Goal: Task Accomplishment & Management: Use online tool/utility

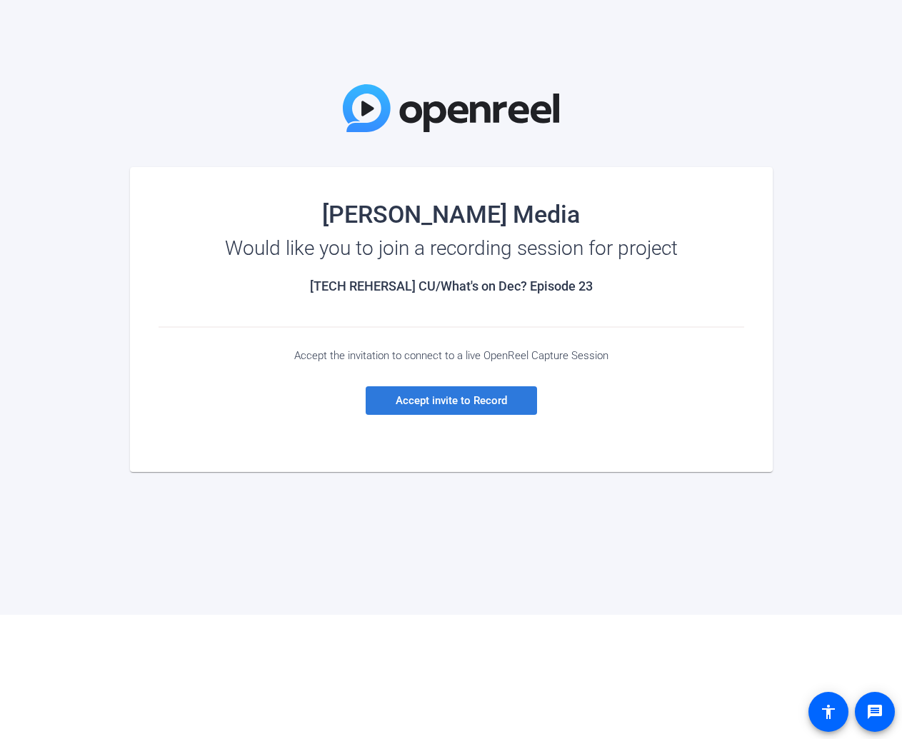
click at [446, 404] on span "Accept invite to Record" at bounding box center [451, 400] width 111 height 13
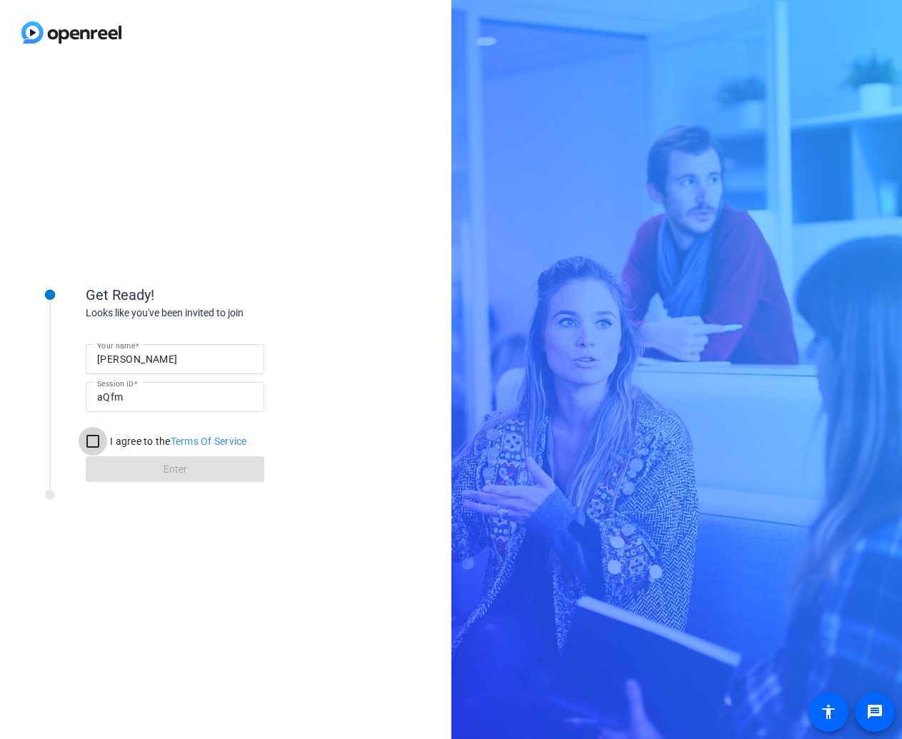
click at [95, 444] on input "I agree to the Terms Of Service" at bounding box center [93, 441] width 29 height 29
checkbox input "true"
click at [164, 468] on span "Enter" at bounding box center [176, 469] width 24 height 15
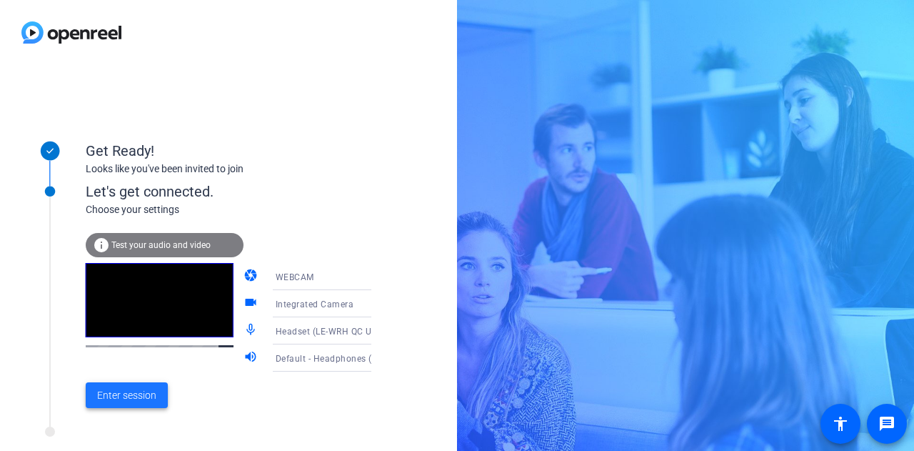
click at [127, 391] on span "Enter session" at bounding box center [126, 395] width 59 height 15
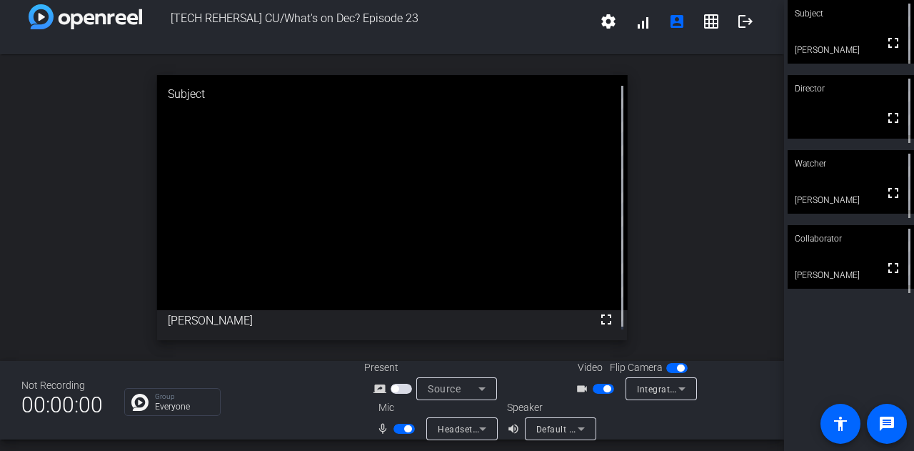
scroll to position [16, 0]
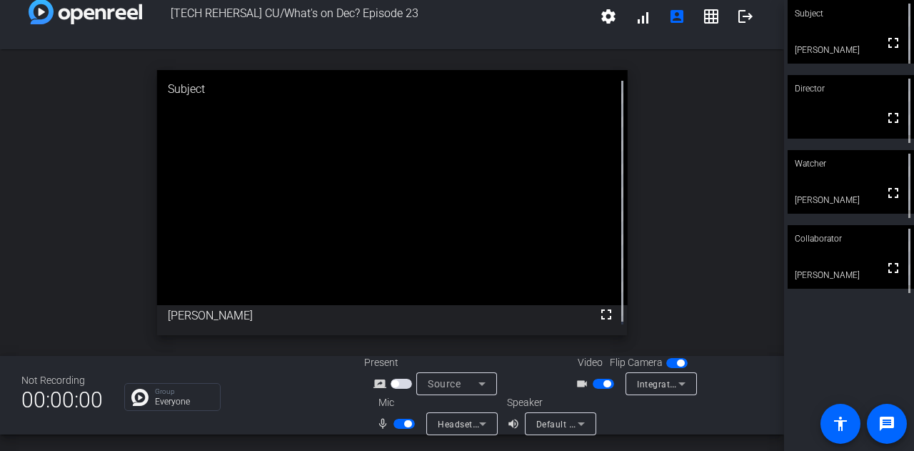
click at [691, 137] on div "open_in_new Subject fullscreen [PERSON_NAME]" at bounding box center [392, 202] width 784 height 306
click at [479, 423] on icon at bounding box center [482, 424] width 7 height 4
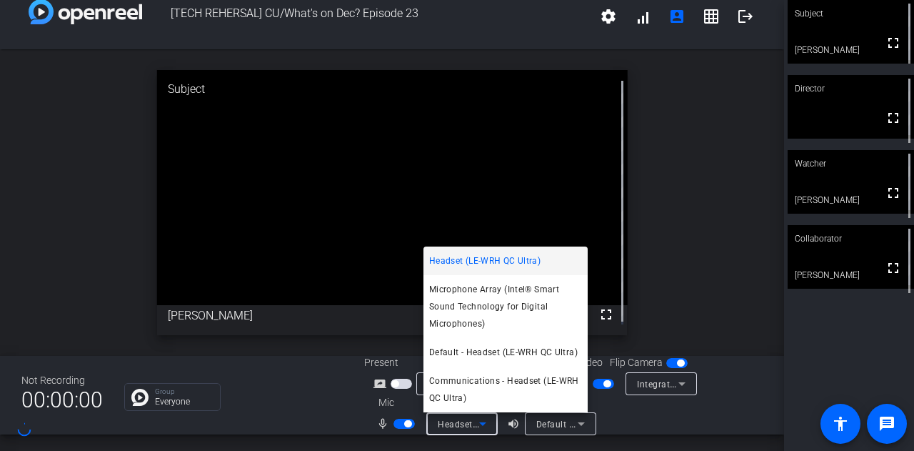
click at [309, 419] on div at bounding box center [457, 225] width 914 height 451
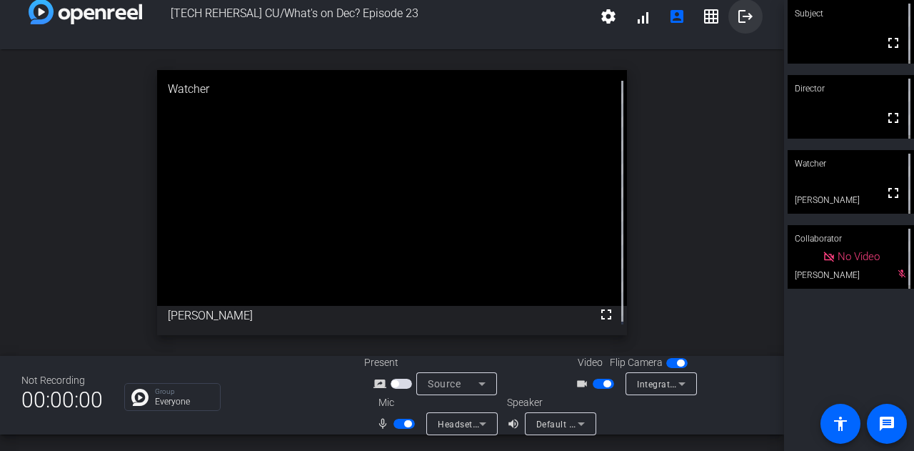
click at [745, 21] on mat-icon "logout" at bounding box center [745, 16] width 17 height 17
